Goal: Task Accomplishment & Management: Use online tool/utility

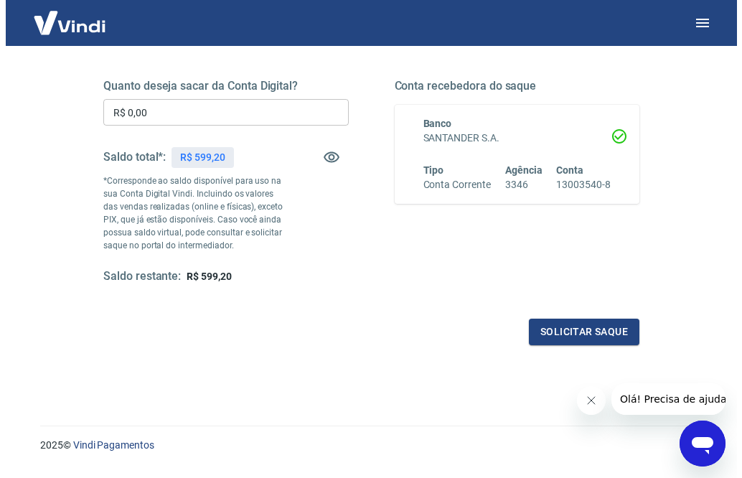
scroll to position [215, 0]
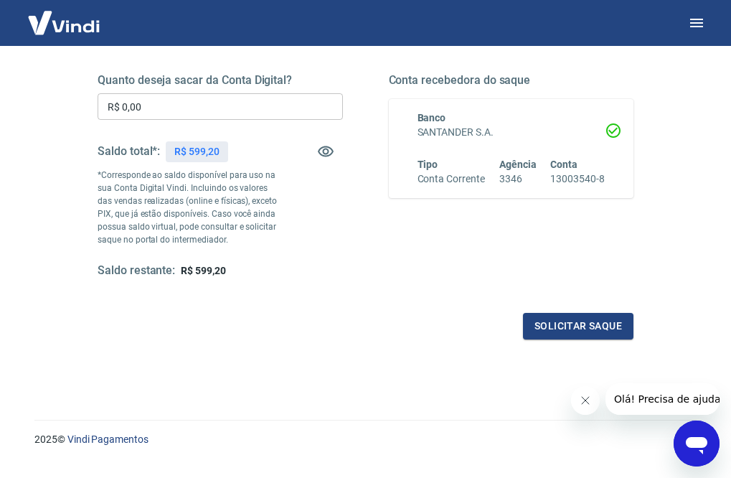
click at [274, 96] on input "R$ 0,00" at bounding box center [221, 106] width 246 height 27
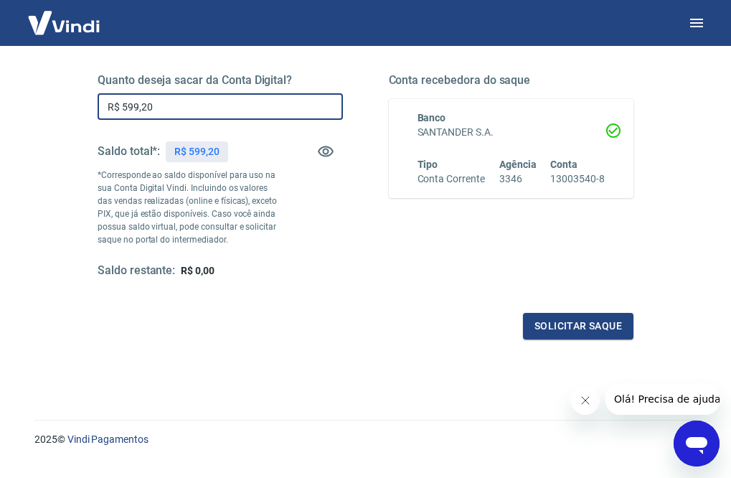
type input "R$ 599,20"
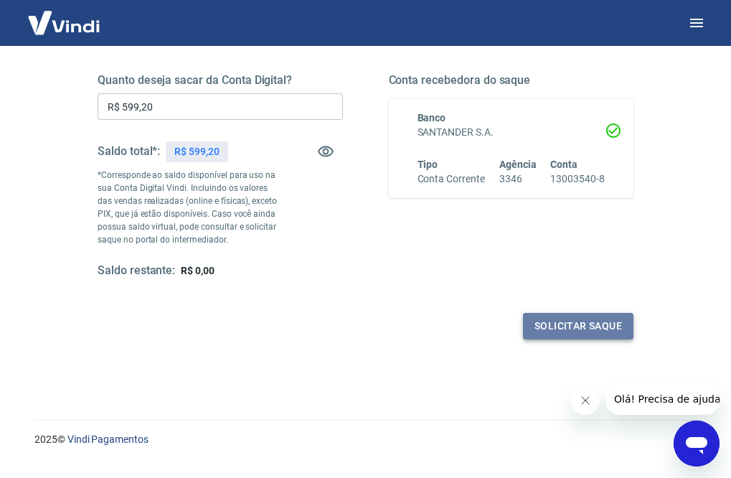
click at [565, 329] on button "Solicitar saque" at bounding box center [578, 326] width 111 height 27
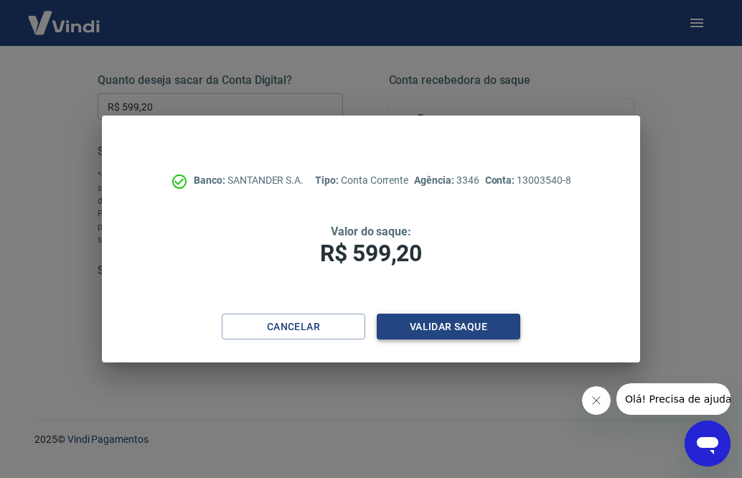
click at [473, 333] on button "Validar saque" at bounding box center [449, 327] width 144 height 27
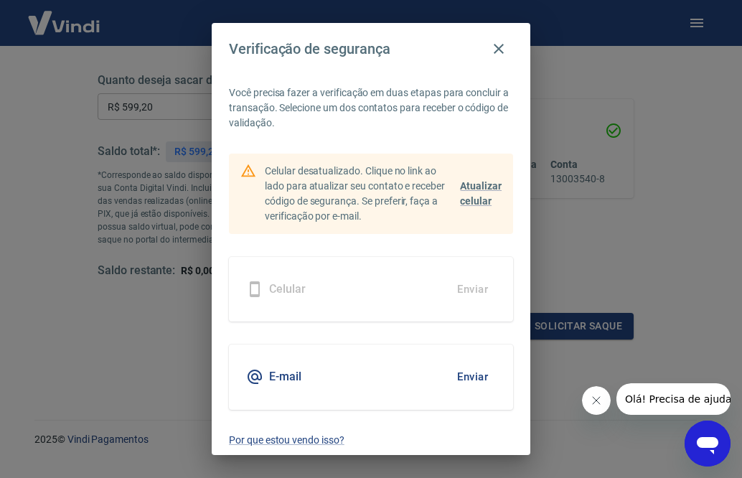
scroll to position [20, 0]
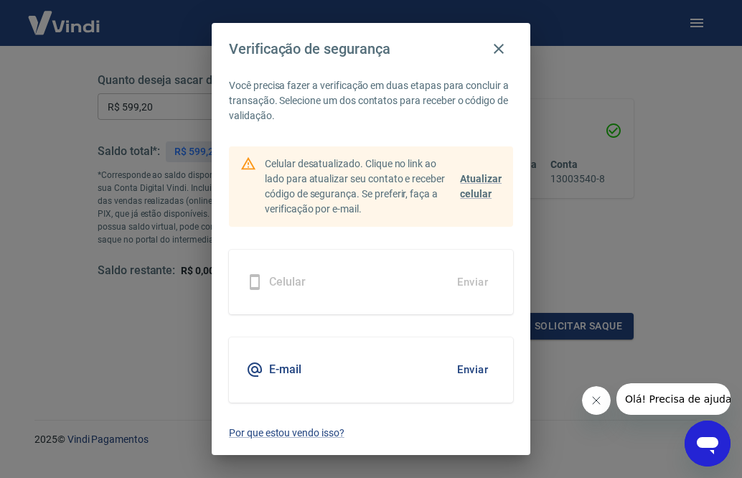
click at [457, 371] on button "Enviar" at bounding box center [472, 370] width 47 height 30
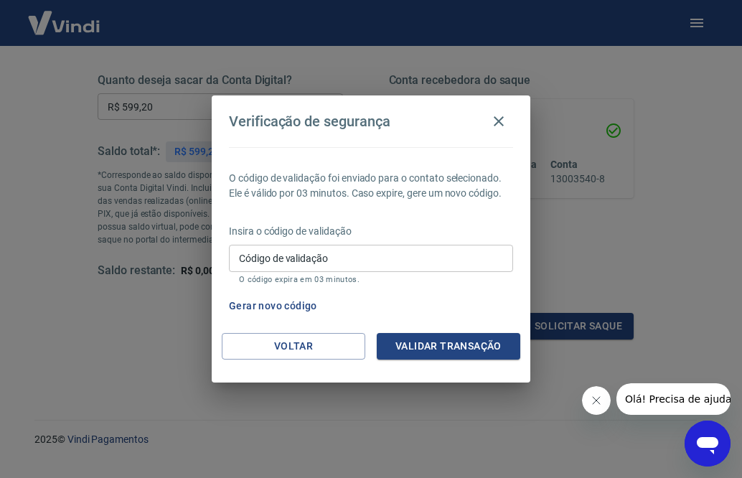
click at [368, 257] on input "Código de validação" at bounding box center [371, 258] width 284 height 27
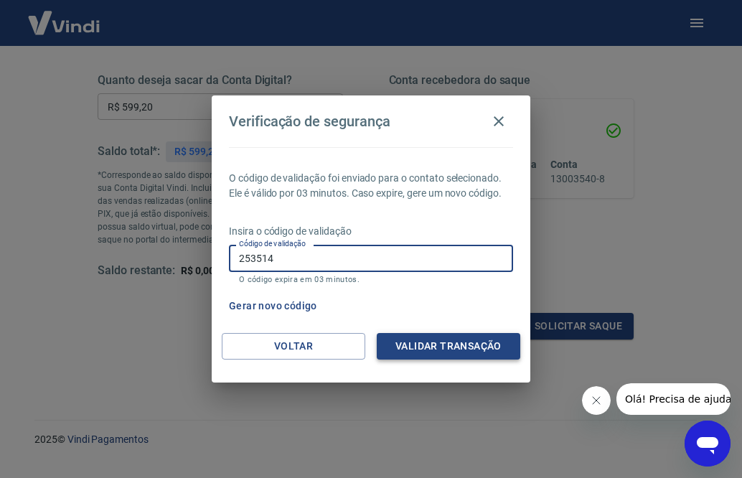
type input "253514"
click at [400, 341] on button "Validar transação" at bounding box center [449, 346] width 144 height 27
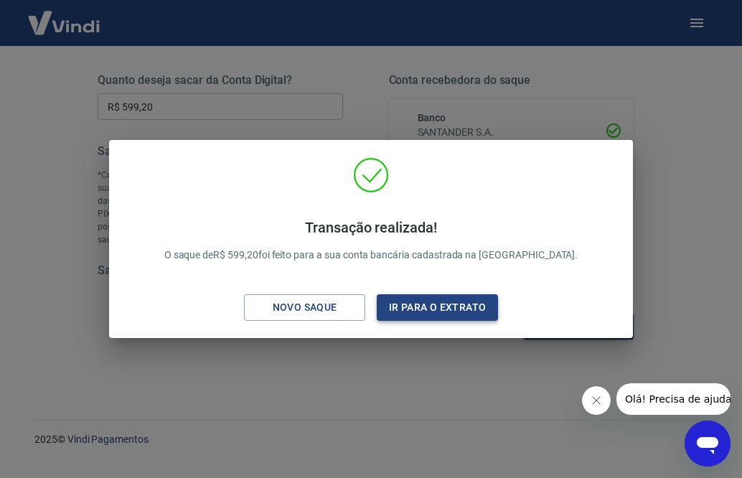
click at [449, 309] on button "Ir para o extrato" at bounding box center [437, 307] width 121 height 27
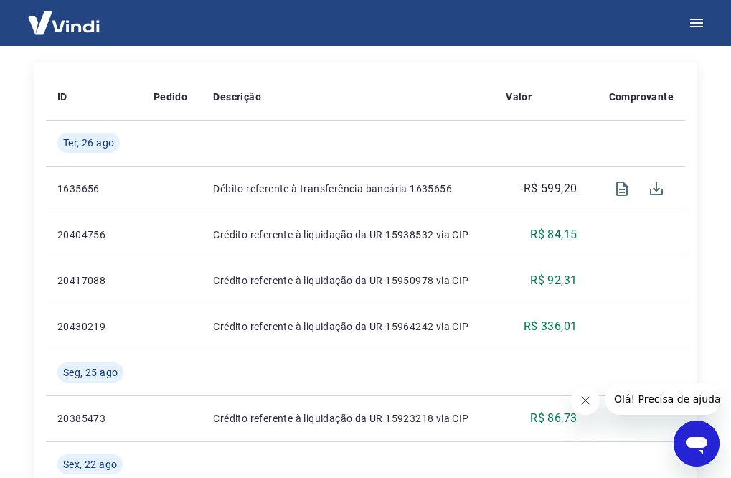
scroll to position [341, 0]
